Goal: Task Accomplishment & Management: Complete application form

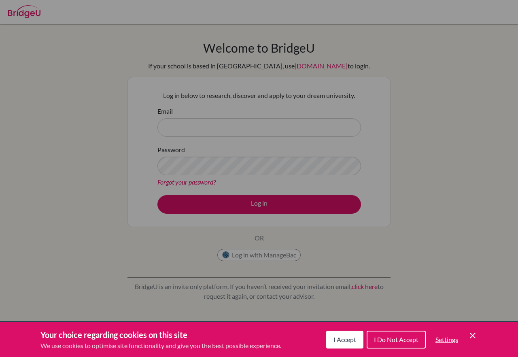
click at [479, 336] on div "Your choice regarding cookies on this site We use cookies to optimise site func…" at bounding box center [259, 339] width 518 height 35
click at [339, 337] on span "I Accept" at bounding box center [345, 340] width 23 height 8
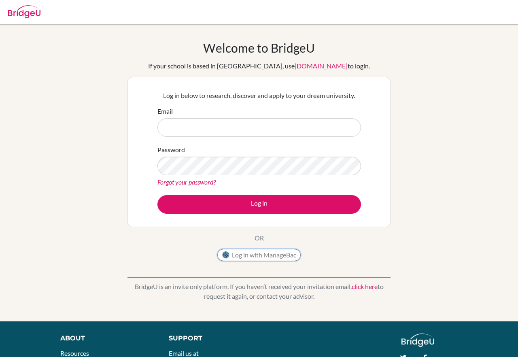
click at [273, 258] on button "Log in with ManageBac" at bounding box center [259, 255] width 83 height 12
click at [235, 126] on input "Email" at bounding box center [260, 127] width 204 height 19
type input "[EMAIL_ADDRESS][DOMAIN_NAME]"
click at [164, 107] on label "Email" at bounding box center [165, 112] width 15 height 10
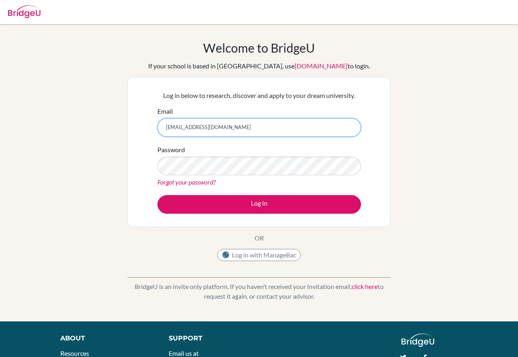
click at [164, 118] on input "[EMAIL_ADDRESS][DOMAIN_NAME]" at bounding box center [260, 127] width 204 height 19
drag, startPoint x: 113, startPoint y: 177, endPoint x: 117, endPoint y: 177, distance: 4.9
click at [112, 177] on div "Welcome to BridgeU If your school is based in China, use app.bridge-u.com.cn to…" at bounding box center [259, 173] width 518 height 265
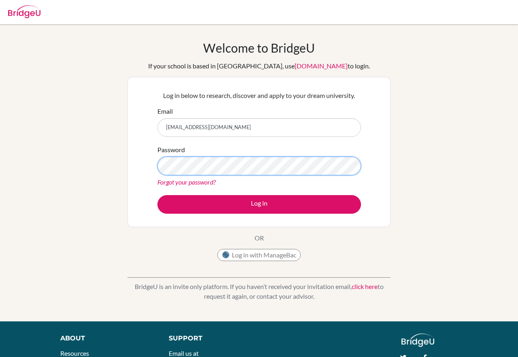
click at [158, 195] on button "Log in" at bounding box center [260, 204] width 204 height 19
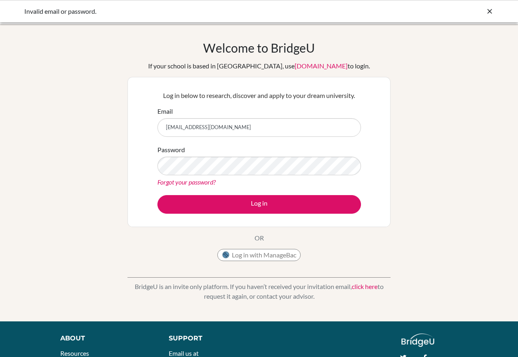
click at [384, 118] on div "Log in below to research, discover and apply to your dream university. Email [E…" at bounding box center [259, 152] width 263 height 150
click at [158, 195] on button "Log in" at bounding box center [260, 204] width 204 height 19
